Goal: Find specific page/section: Find specific page/section

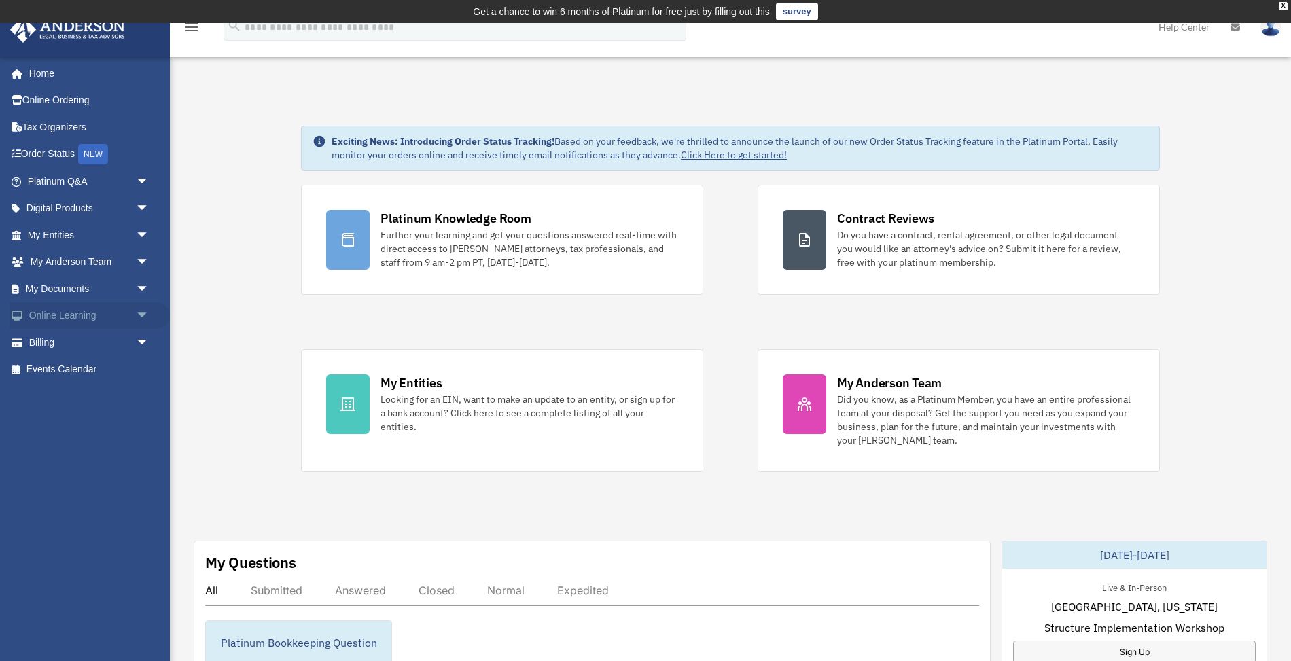
click at [73, 302] on link "Online Learning arrow_drop_down" at bounding box center [90, 315] width 160 height 27
click at [71, 286] on link "My Documents arrow_drop_down" at bounding box center [90, 288] width 160 height 27
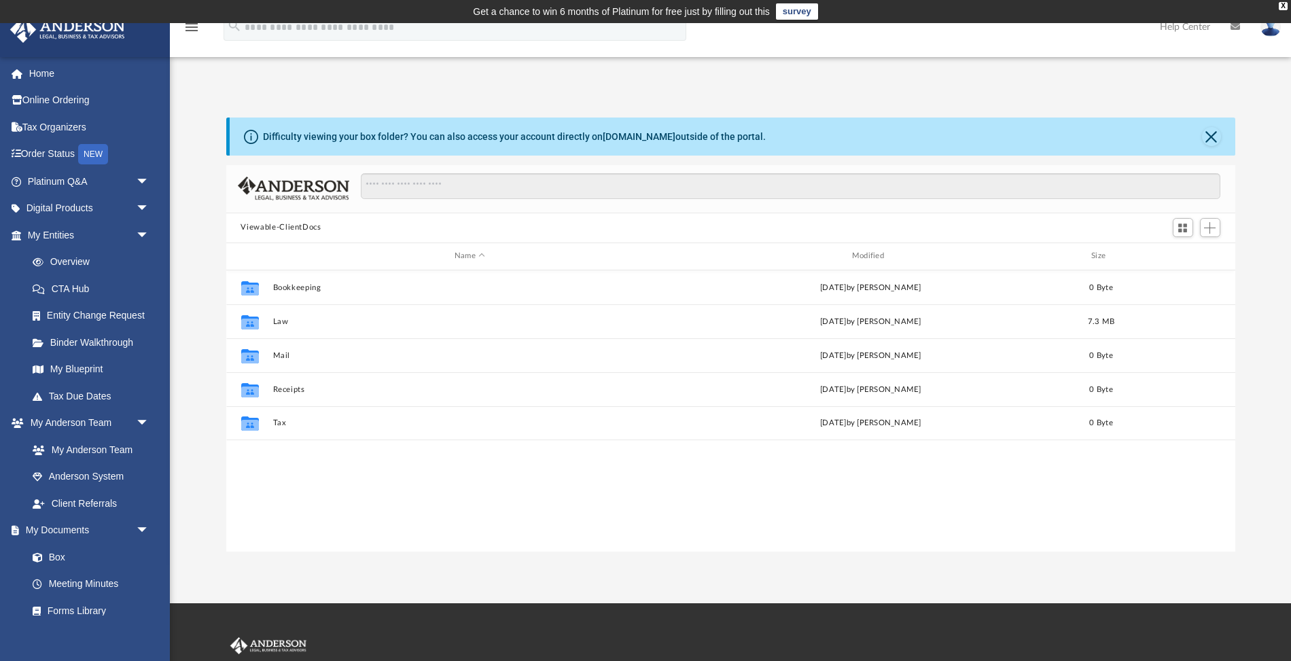
scroll to position [309, 1009]
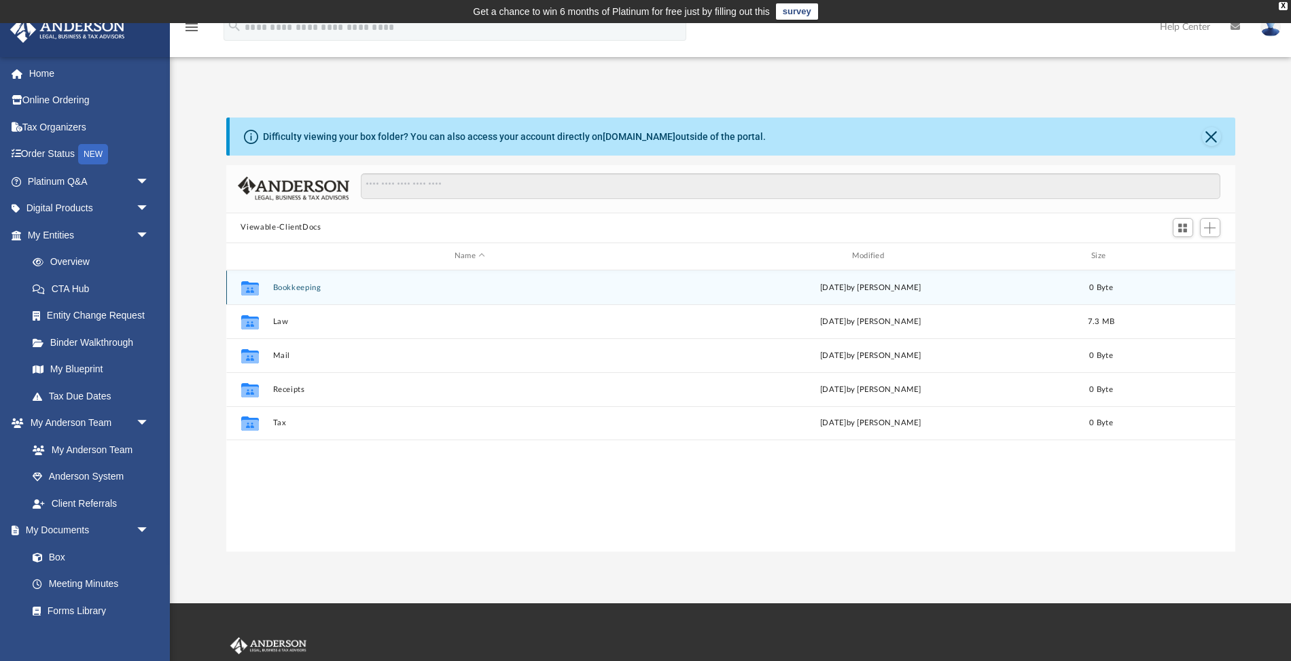
click at [339, 289] on button "Bookkeeping" at bounding box center [470, 287] width 395 height 9
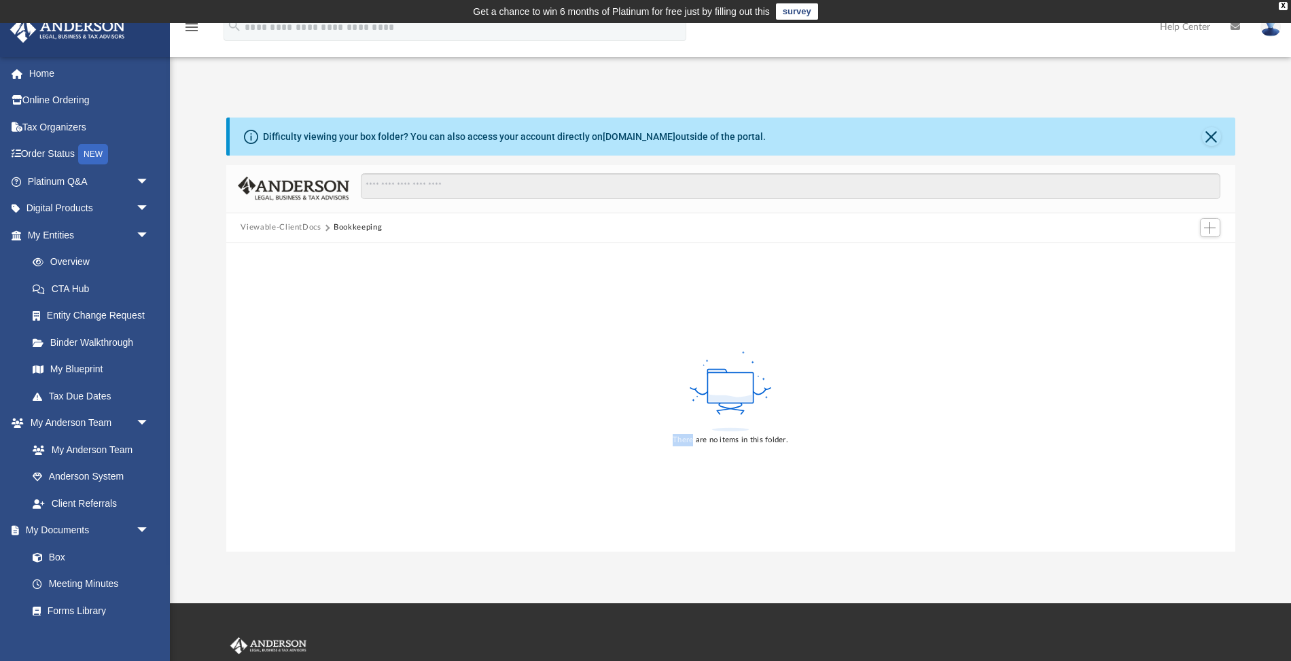
click at [339, 289] on div "There are no items in this folder." at bounding box center [730, 397] width 1009 height 309
click at [278, 226] on button "Viewable-ClientDocs" at bounding box center [281, 228] width 80 height 12
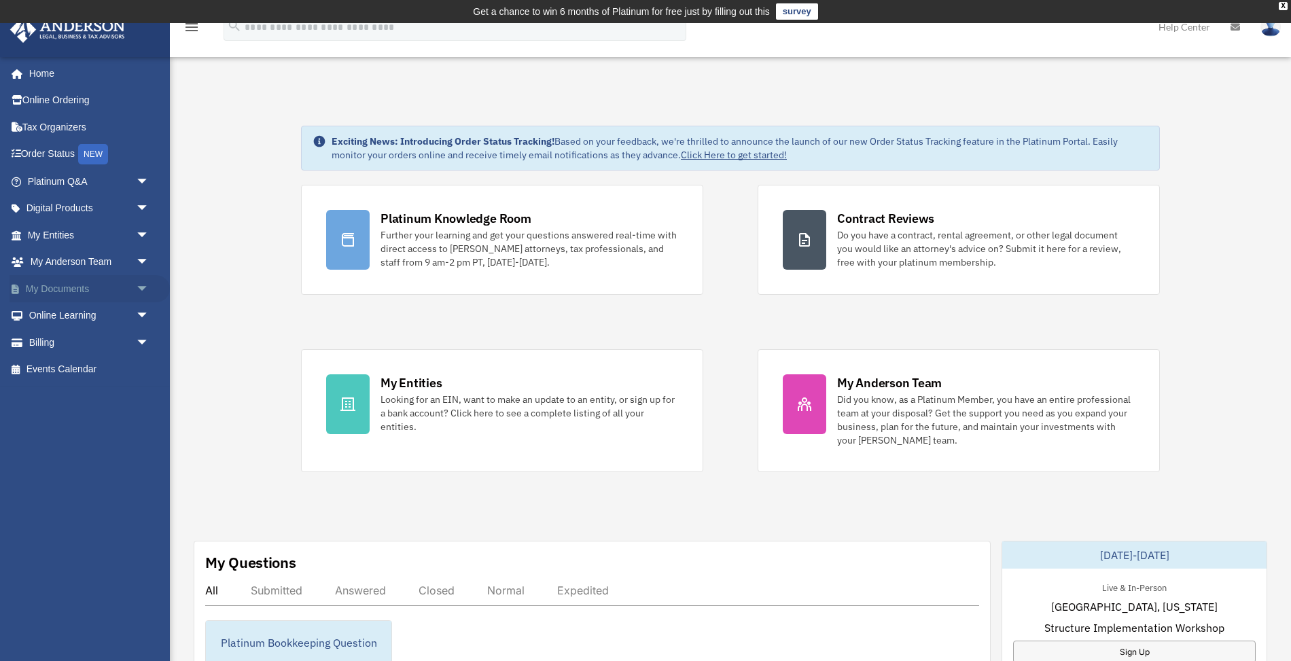
click at [144, 284] on span "arrow_drop_down" at bounding box center [149, 289] width 27 height 28
click at [79, 315] on link "Box" at bounding box center [94, 315] width 151 height 27
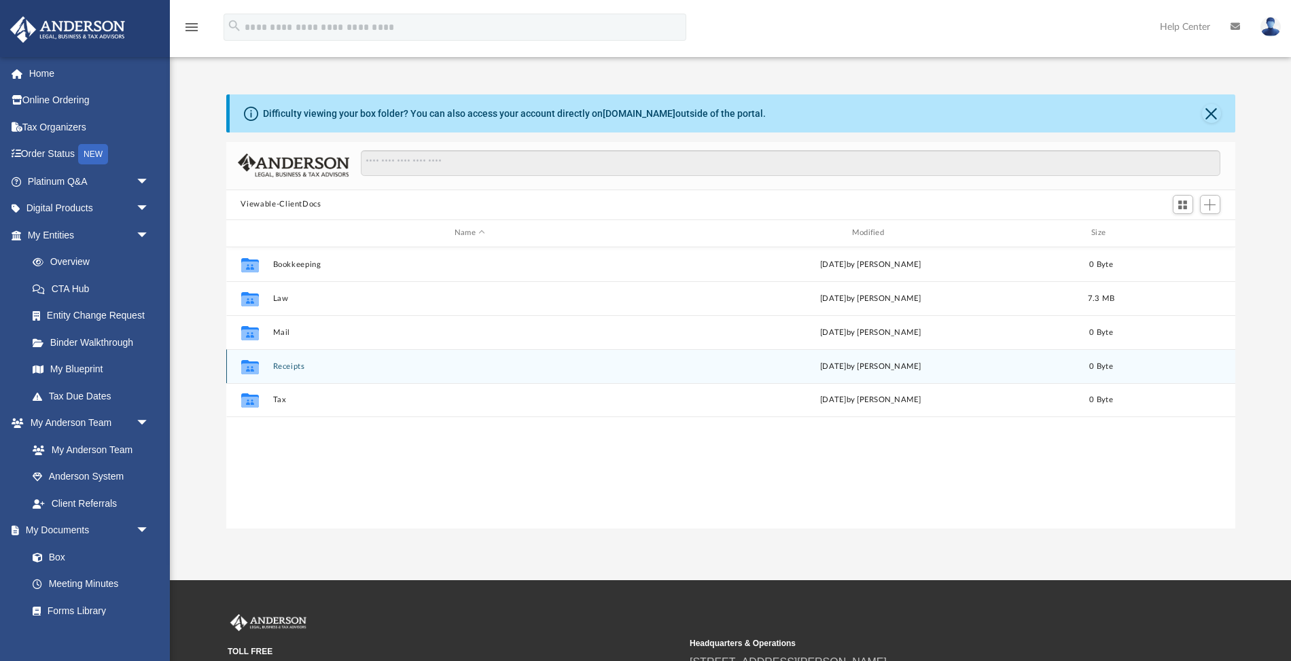
scroll to position [309, 1009]
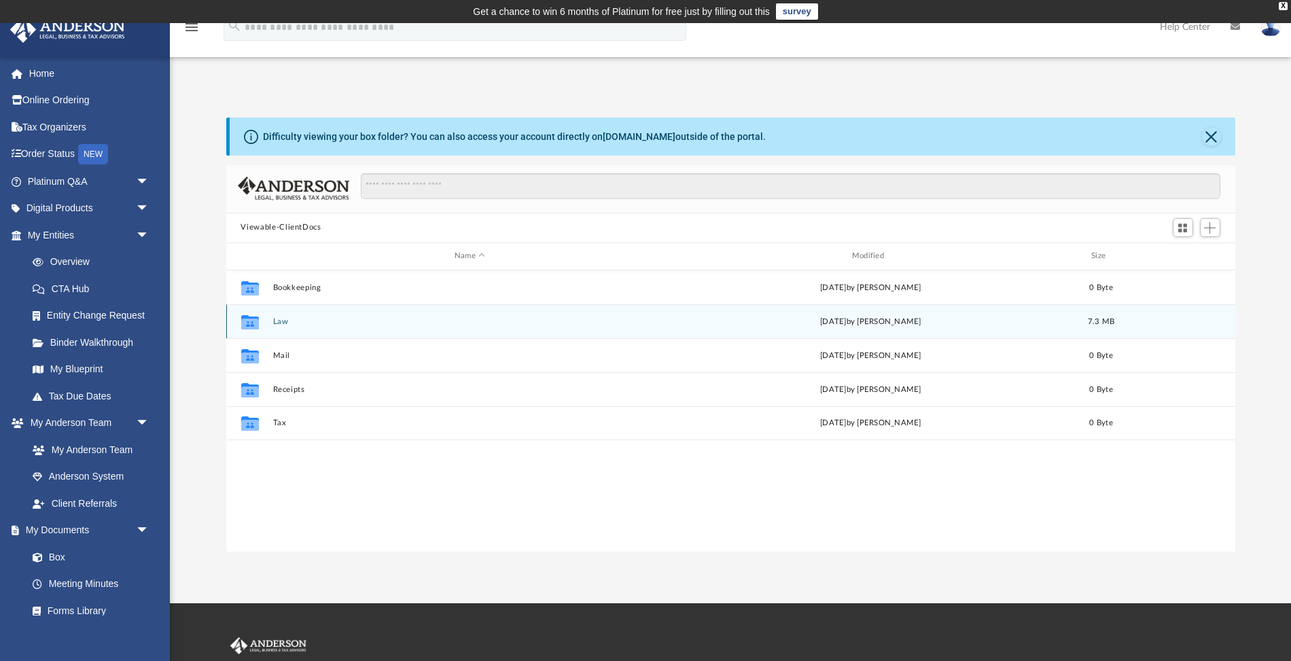
click at [328, 326] on div "Collaborated Folder Law [DATE] by [PERSON_NAME] 7.3 MB" at bounding box center [730, 322] width 1009 height 34
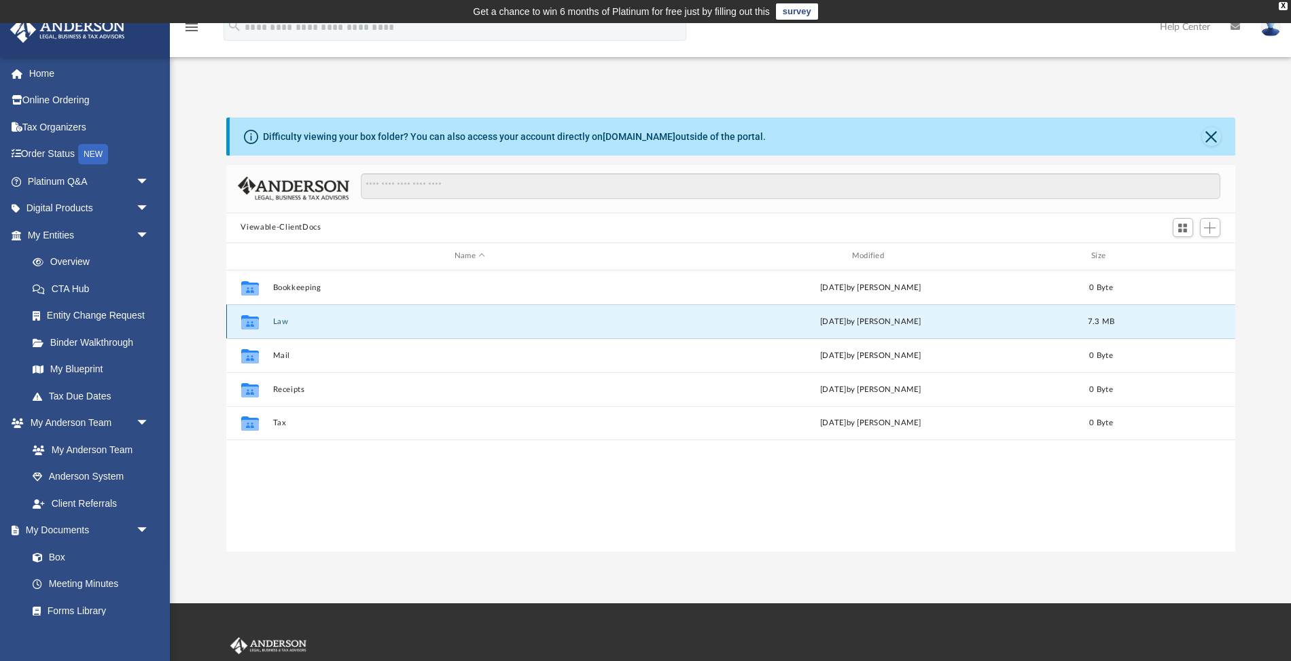
click at [328, 326] on div "Collaborated Folder Law [DATE] by [PERSON_NAME] 7.3 MB" at bounding box center [730, 322] width 1009 height 34
click at [254, 321] on icon "grid" at bounding box center [250, 323] width 18 height 11
click at [310, 321] on button "Law" at bounding box center [470, 321] width 395 height 9
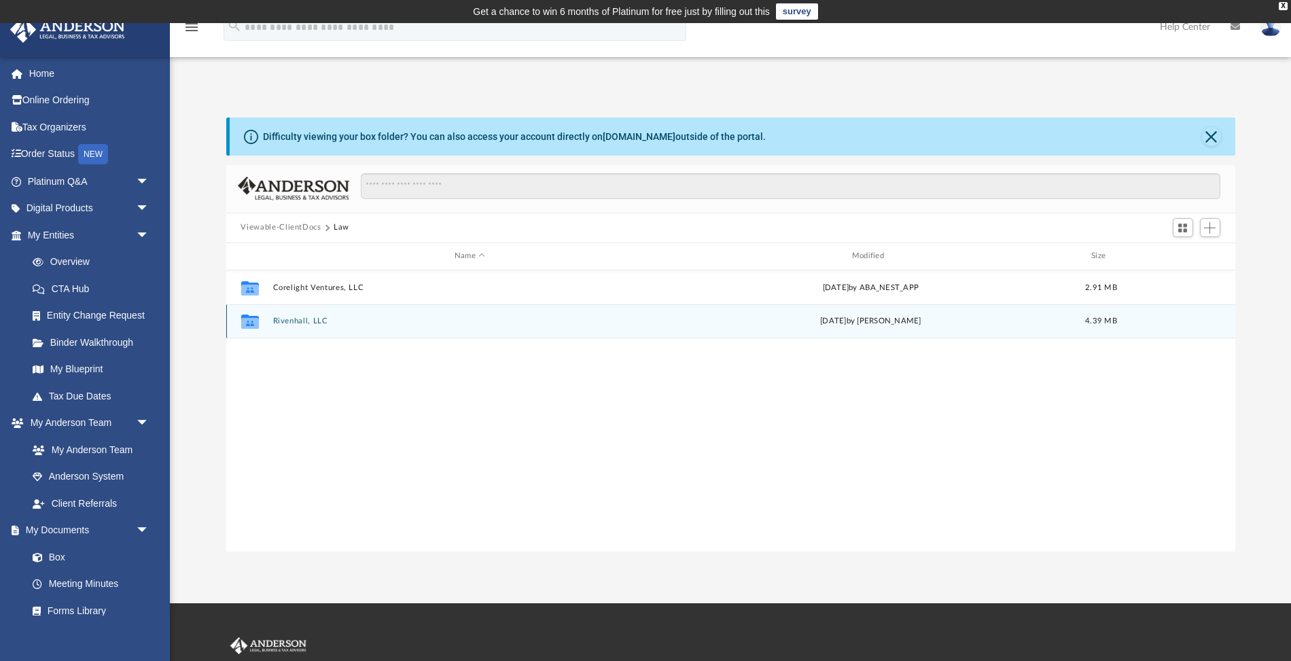
click at [311, 325] on div "Collaborated Folder Rivenhall, LLC [DATE] by [PERSON_NAME] 4.39 MB" at bounding box center [730, 322] width 1009 height 34
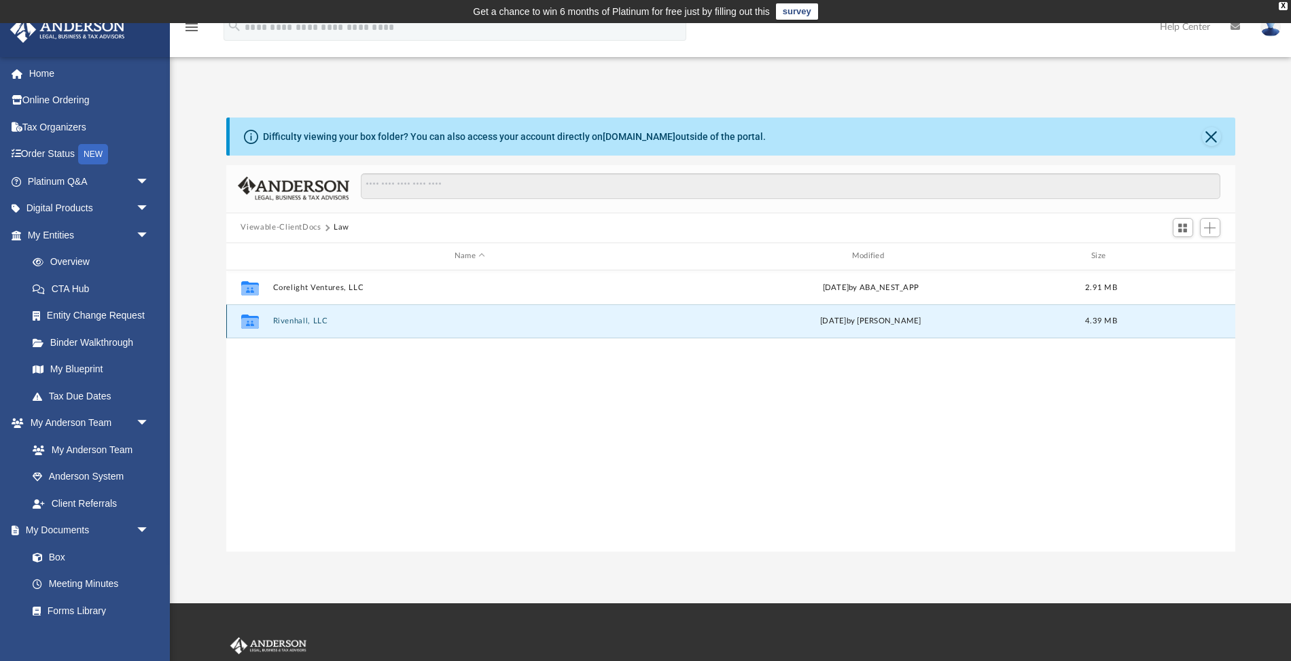
click at [723, 315] on div "[DATE] by [PERSON_NAME]" at bounding box center [871, 321] width 395 height 12
click at [256, 320] on icon "grid" at bounding box center [250, 323] width 18 height 11
click at [315, 328] on div "Collaborated Folder Rivenhall, LLC [DATE] by [PERSON_NAME] 4.39 MB" at bounding box center [730, 322] width 1009 height 34
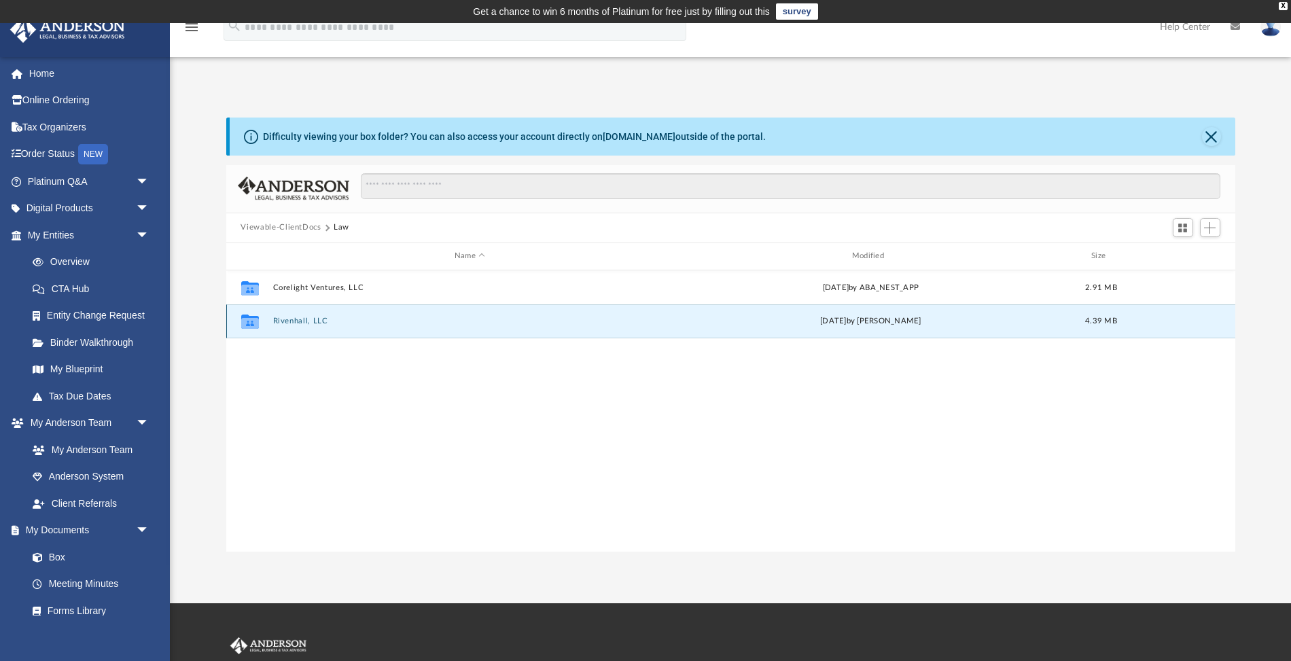
click at [315, 328] on div "Collaborated Folder Rivenhall, LLC [DATE] by [PERSON_NAME] 4.39 MB" at bounding box center [730, 322] width 1009 height 34
click at [422, 455] on div "Collaborated Folder Corelight Ventures, LLC [DATE] by ABA_NEST_APP 2.91 MB Coll…" at bounding box center [730, 412] width 1009 height 282
click at [266, 322] on div "Collaborated Folder" at bounding box center [249, 322] width 34 height 22
click at [246, 322] on icon "grid" at bounding box center [250, 323] width 18 height 11
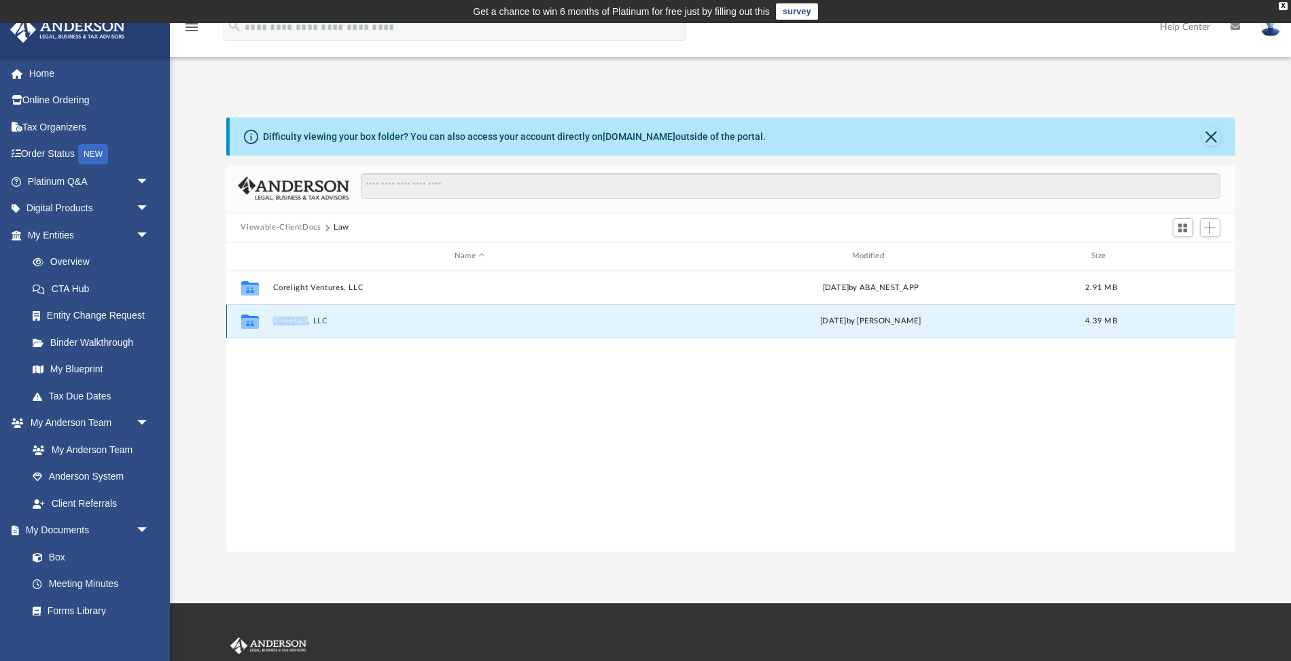
click at [246, 322] on icon "grid" at bounding box center [250, 323] width 18 height 11
click at [364, 327] on div "Collaborated Folder Rivenhall, LLC [DATE] by [PERSON_NAME] 4.39 MB" at bounding box center [730, 322] width 1009 height 34
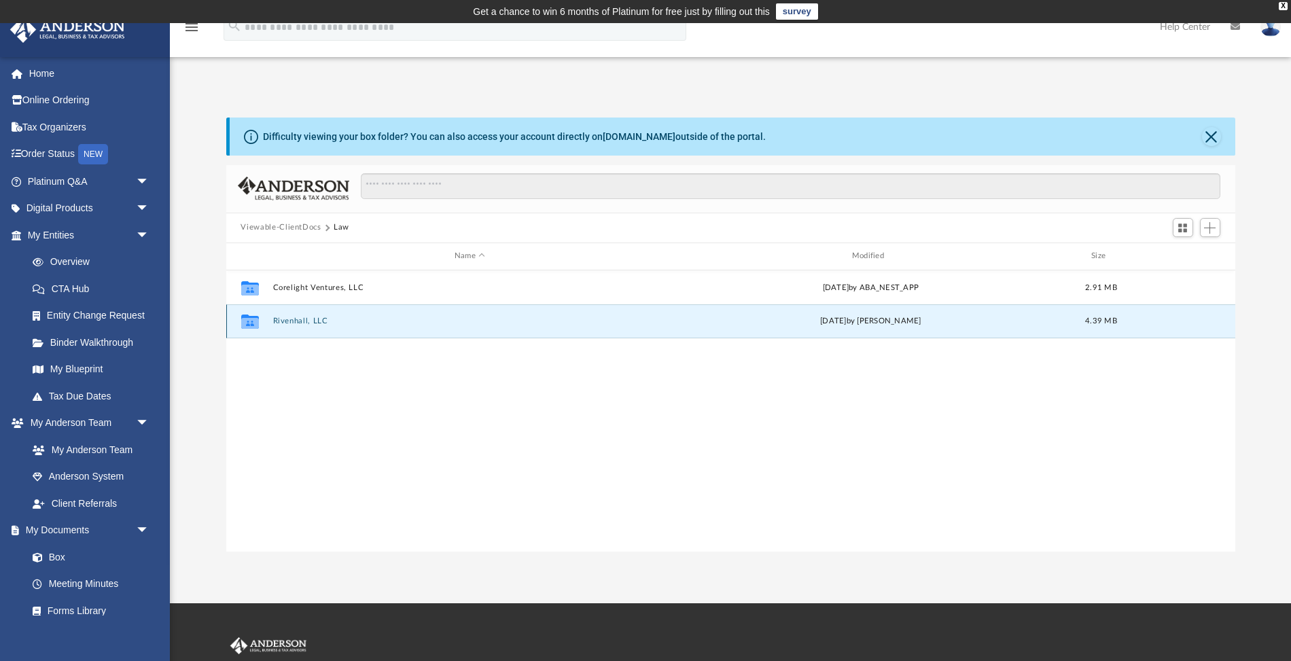
click at [364, 327] on div "Collaborated Folder Rivenhall, LLC [DATE] by [PERSON_NAME] 4.39 MB" at bounding box center [730, 322] width 1009 height 34
click at [321, 315] on div "Collaborated Folder Rivenhall, LLC [DATE] by [PERSON_NAME] 4.39 MB" at bounding box center [730, 322] width 1009 height 34
click at [1179, 228] on span "Switch to Grid View" at bounding box center [1183, 228] width 12 height 12
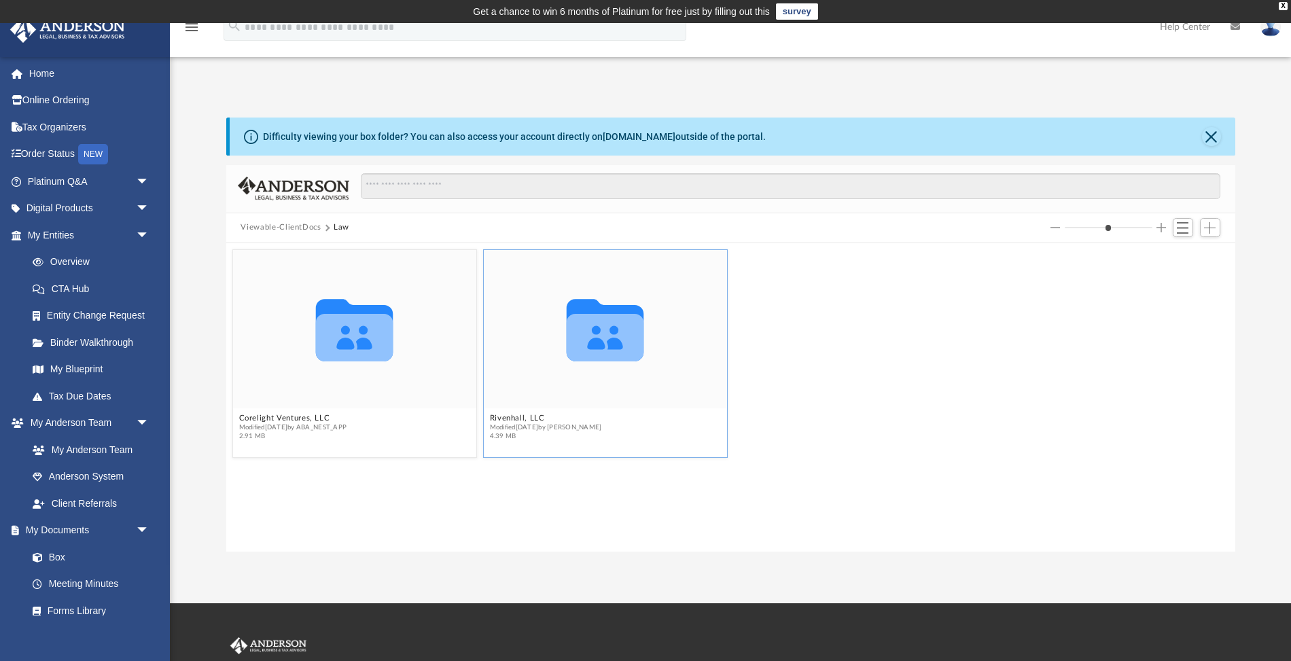
click at [545, 372] on icon "Collaborated Folder" at bounding box center [605, 328] width 146 height 95
click at [540, 445] on figcaption "Rivenhall, LLC Modified [DATE] by [PERSON_NAME] 4.39 MB" at bounding box center [604, 427] width 243 height 36
click at [645, 313] on icon "Collaborated Folder" at bounding box center [605, 328] width 146 height 95
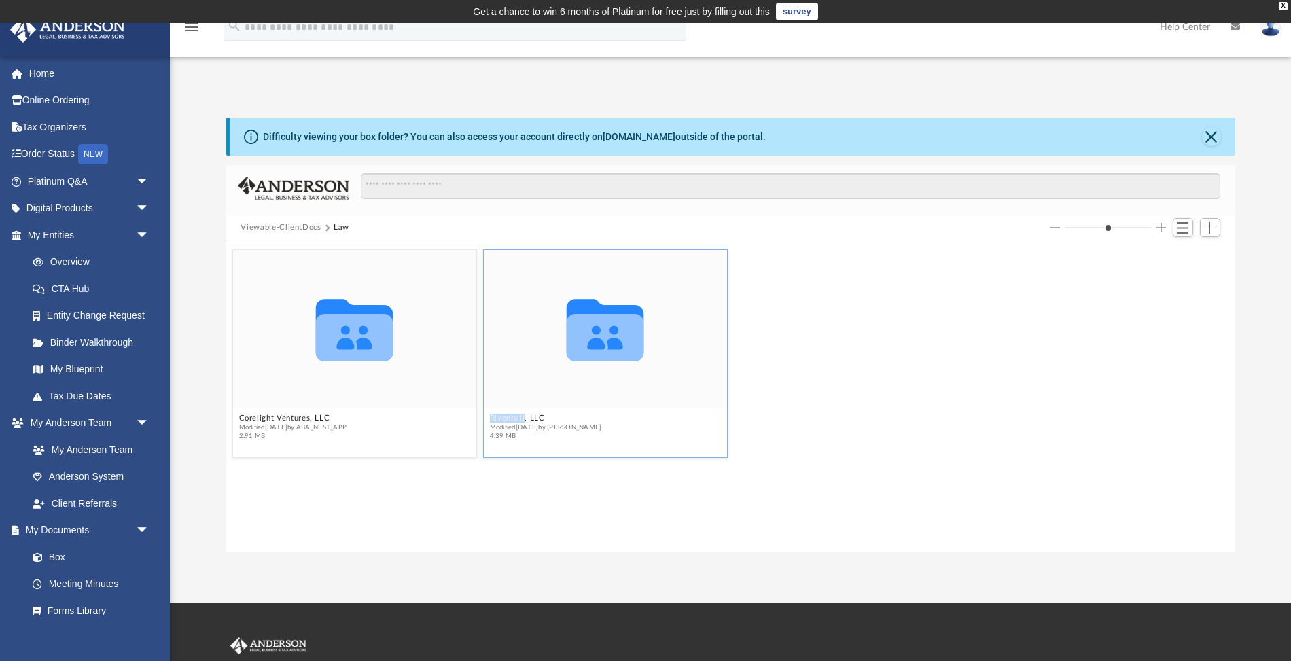
click at [645, 313] on icon "Collaborated Folder" at bounding box center [605, 328] width 146 height 95
click at [615, 328] on icon "grid" at bounding box center [605, 330] width 77 height 63
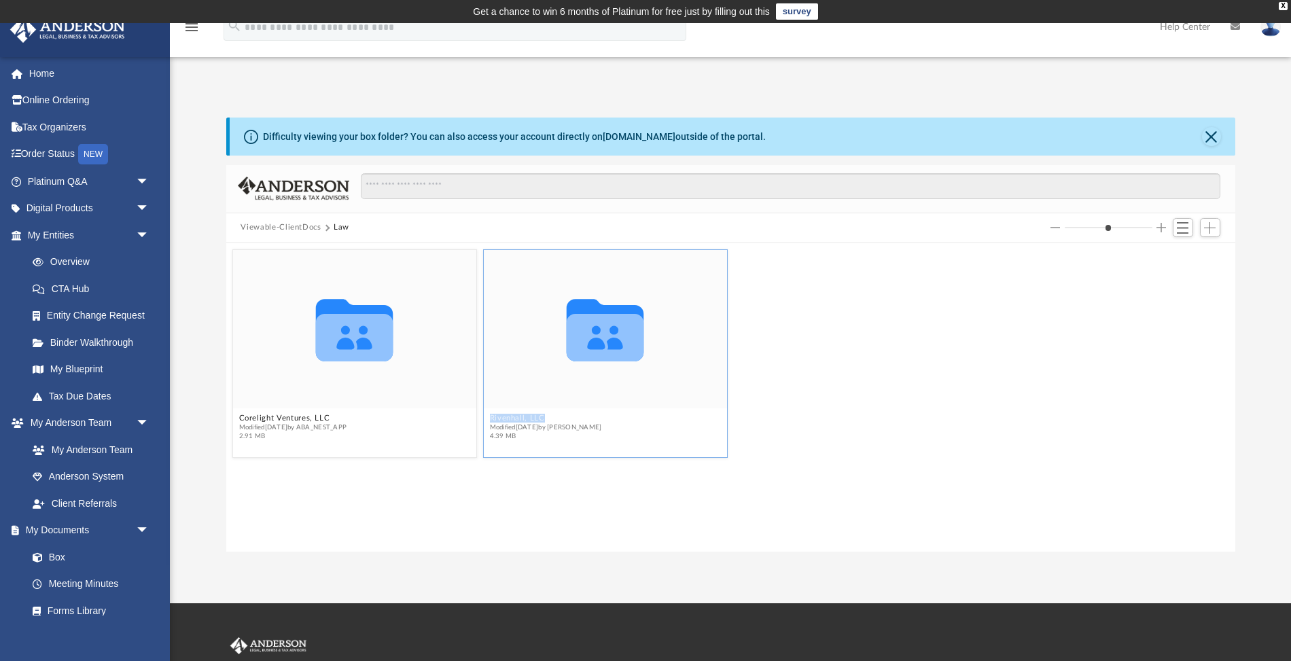
click at [689, 419] on figcaption "Rivenhall, LLC Modified [DATE] by [PERSON_NAME] 4.39 MB" at bounding box center [604, 427] width 243 height 36
click at [345, 228] on button "Law" at bounding box center [342, 228] width 16 height 12
